Goal: Task Accomplishment & Management: Use online tool/utility

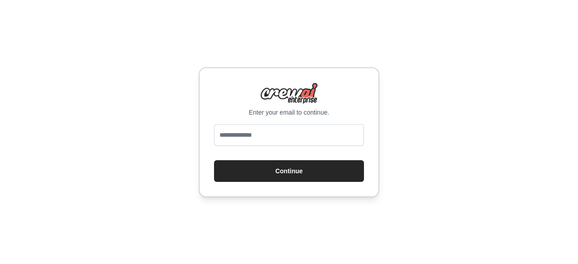
click at [304, 141] on input "email" at bounding box center [289, 135] width 150 height 22
click at [508, 197] on div "Enter your email to continue. Continue" at bounding box center [289, 132] width 578 height 264
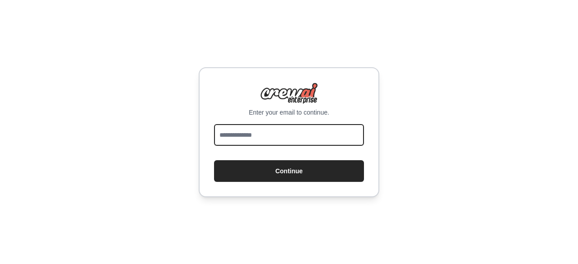
click at [279, 138] on input "email" at bounding box center [289, 135] width 150 height 22
type input "**********"
click at [214, 160] on button "Continue" at bounding box center [289, 171] width 150 height 22
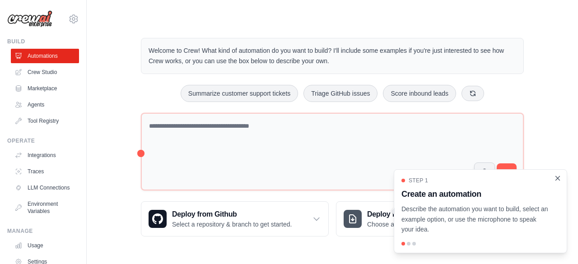
click at [556, 177] on icon "Close walkthrough" at bounding box center [558, 178] width 4 height 4
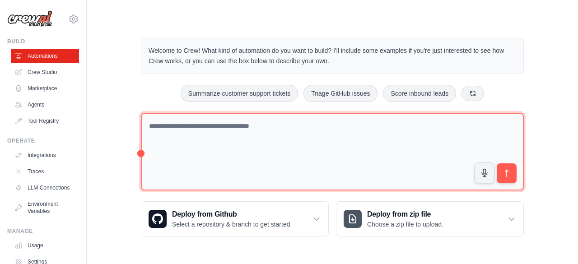
click at [314, 149] on textarea at bounding box center [332, 152] width 383 height 78
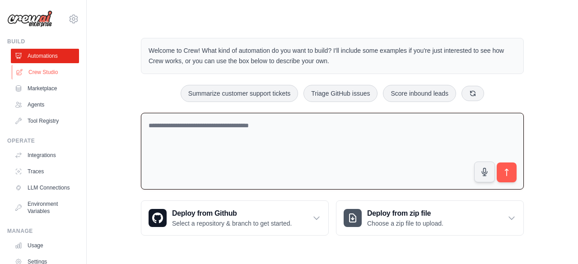
click at [49, 73] on link "Crew Studio" at bounding box center [46, 72] width 68 height 14
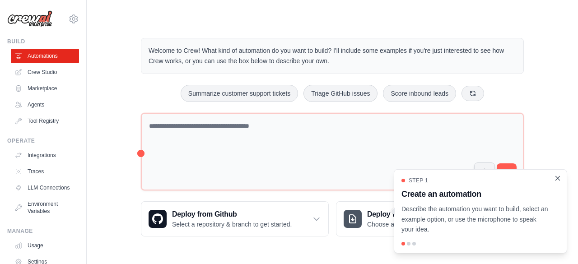
click at [557, 180] on icon "Close walkthrough" at bounding box center [558, 178] width 8 height 8
